Goal: Task Accomplishment & Management: Use online tool/utility

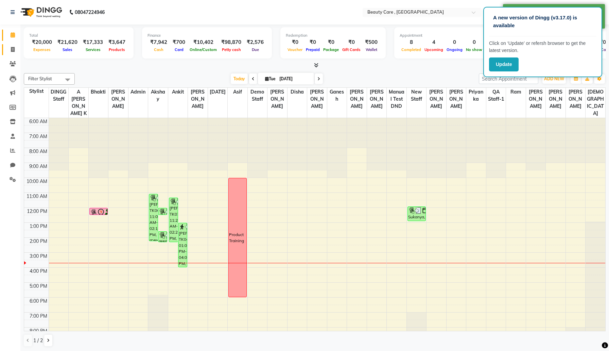
click at [13, 53] on link "Invoice" at bounding box center [10, 49] width 16 height 11
select select "service"
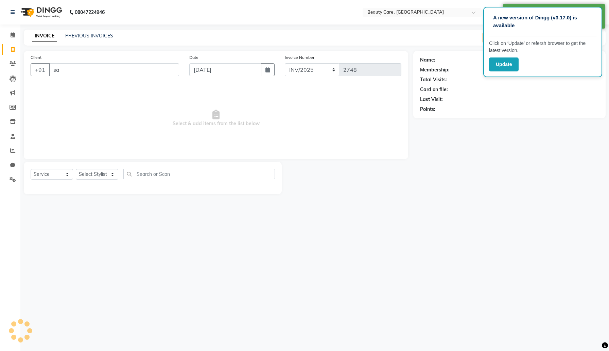
type input "san"
select select "77828"
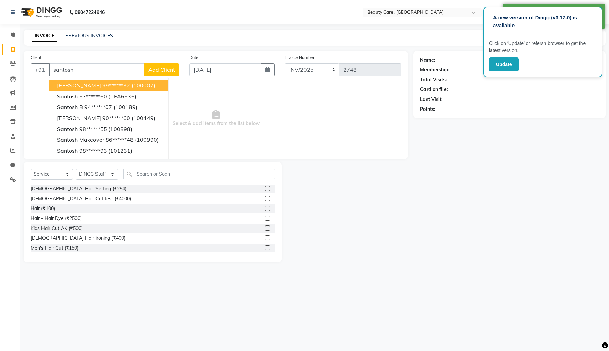
click at [97, 86] on span "[PERSON_NAME]" at bounding box center [79, 85] width 44 height 7
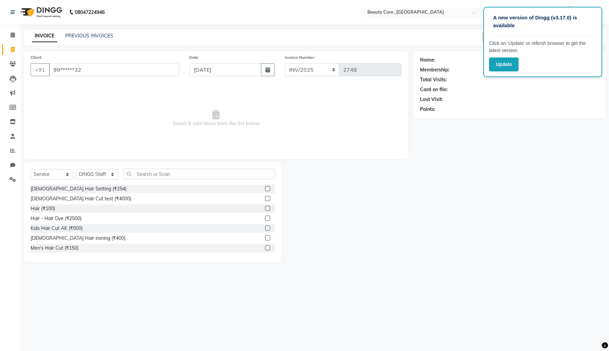
type input "99******32"
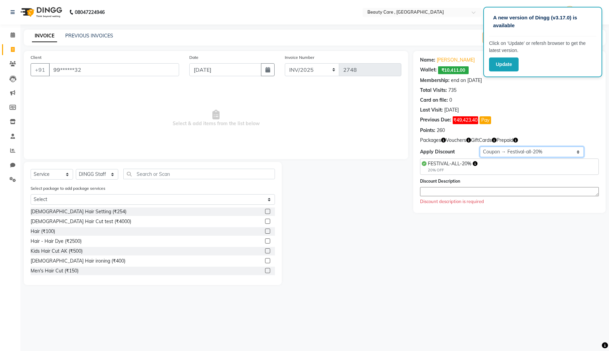
click at [494, 149] on select "Select Membership → silver pp 10000 Loyalty → Loyalty level 1222 → All Customer…" at bounding box center [532, 151] width 104 height 11
select select "1: Object"
click at [480, 146] on select "Select Membership → silver pp 10000 Loyalty → Loyalty level 1222 → All Customer…" at bounding box center [532, 151] width 104 height 11
